Goal: Browse casually

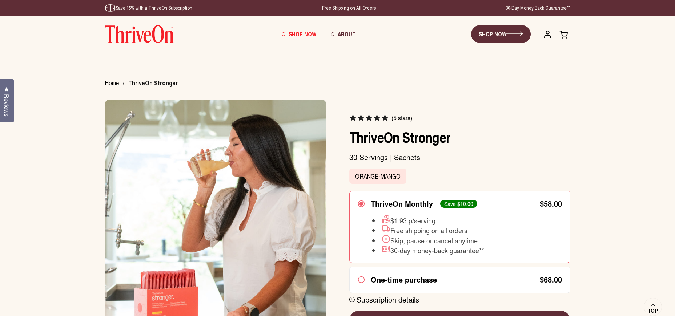
click at [290, 32] on span "Shop Now" at bounding box center [303, 34] width 28 height 8
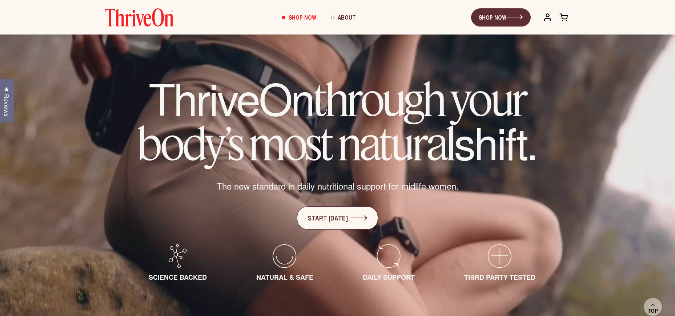
scroll to position [41, 0]
click at [306, 17] on span "Shop Now" at bounding box center [303, 17] width 28 height 8
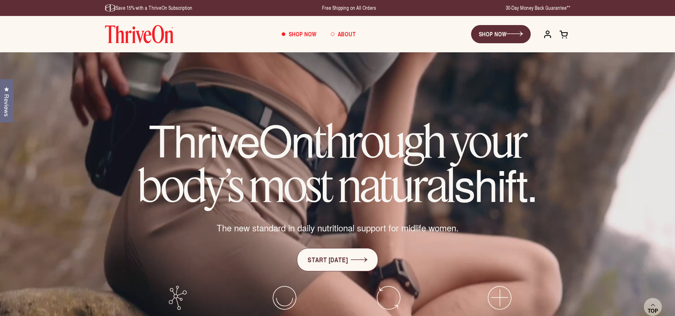
click at [349, 32] on span "About" at bounding box center [347, 34] width 18 height 8
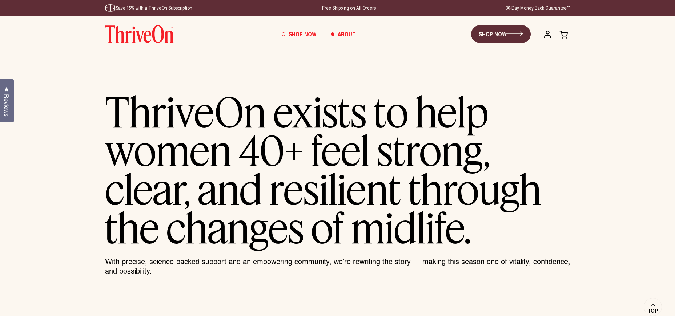
click at [300, 32] on span "Shop Now" at bounding box center [303, 34] width 28 height 8
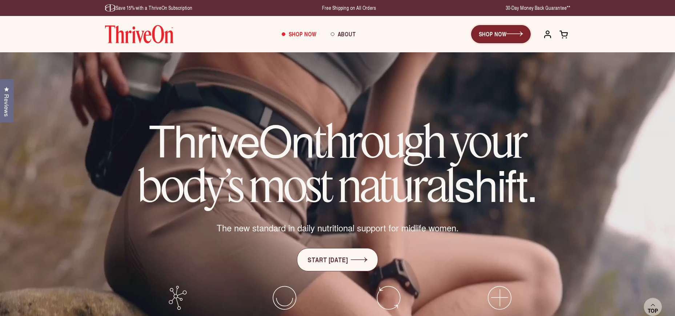
click at [491, 32] on link "SHOP NOW" at bounding box center [501, 34] width 60 height 18
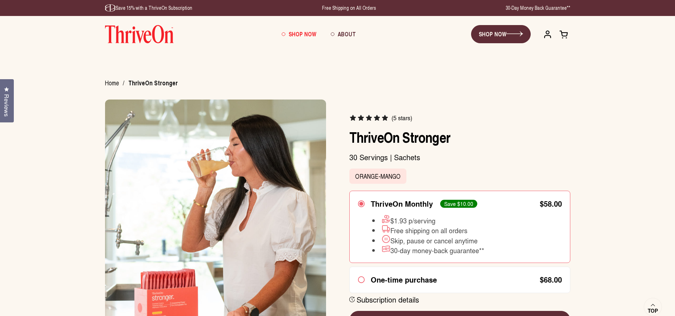
click at [298, 33] on span "Shop Now" at bounding box center [303, 34] width 28 height 8
